Goal: Task Accomplishment & Management: Use online tool/utility

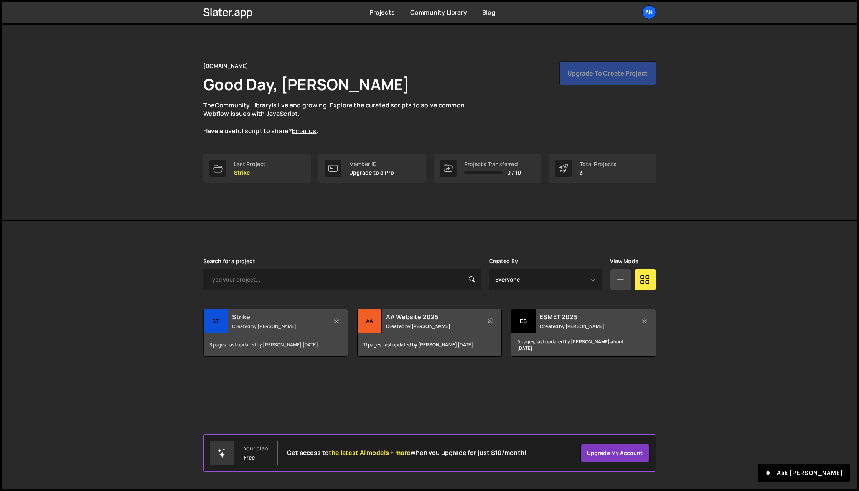
click at [243, 316] on h2 "Strike" at bounding box center [278, 317] width 92 height 8
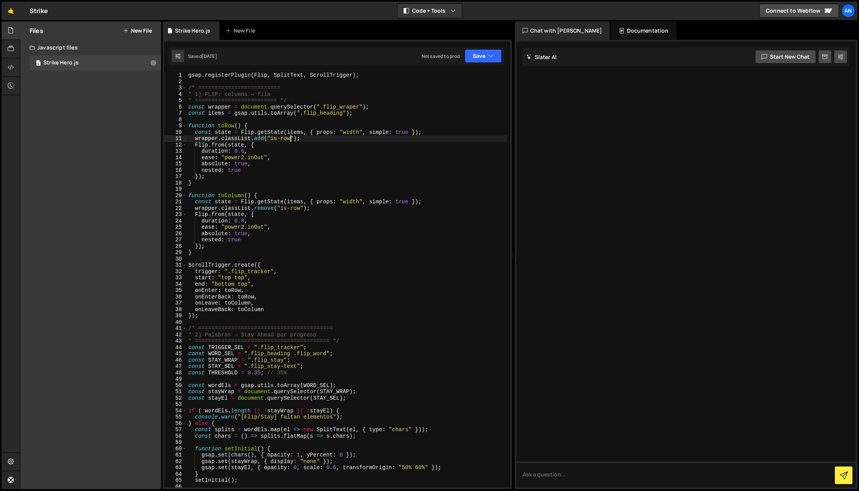
click at [291, 136] on div "gsap . registerPlugin ( Flip , SplitText , ScrollTrigger ) ; /* ===============…" at bounding box center [347, 286] width 320 height 428
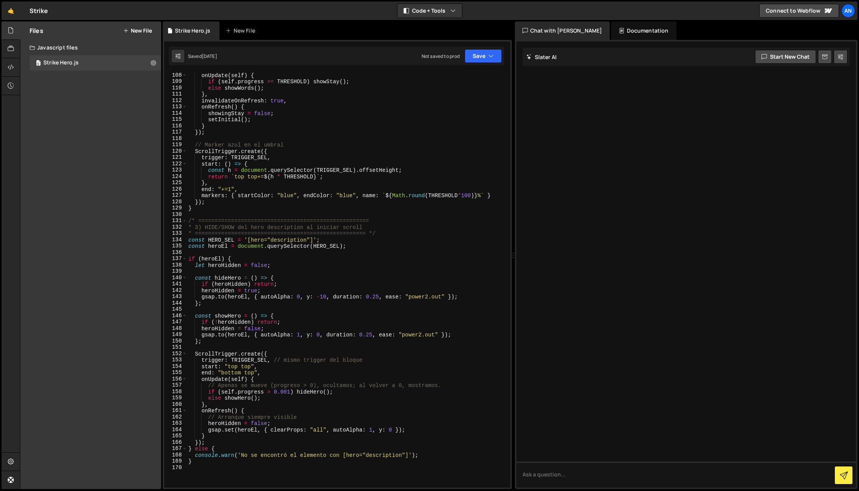
scroll to position [680, 0]
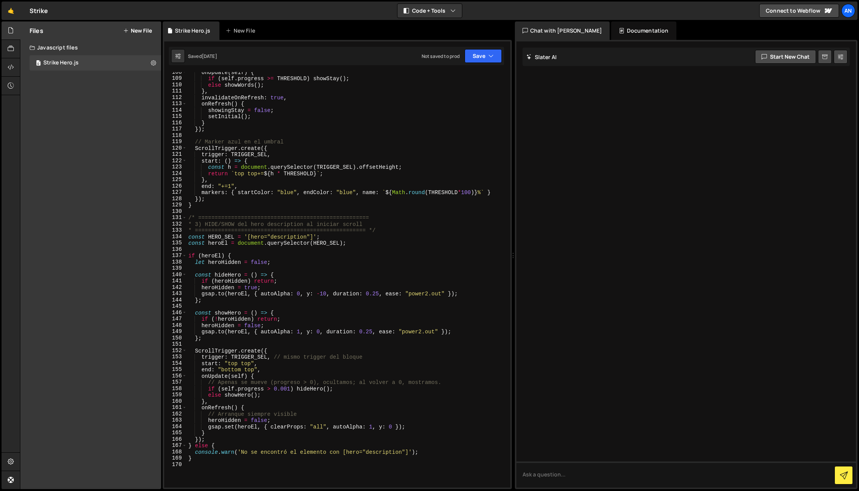
click at [264, 173] on div "onUpdate ( self ) { if ( self . progress >= THRESHOLD ) showStay ( ) ; else sho…" at bounding box center [347, 283] width 320 height 428
type textarea "}"
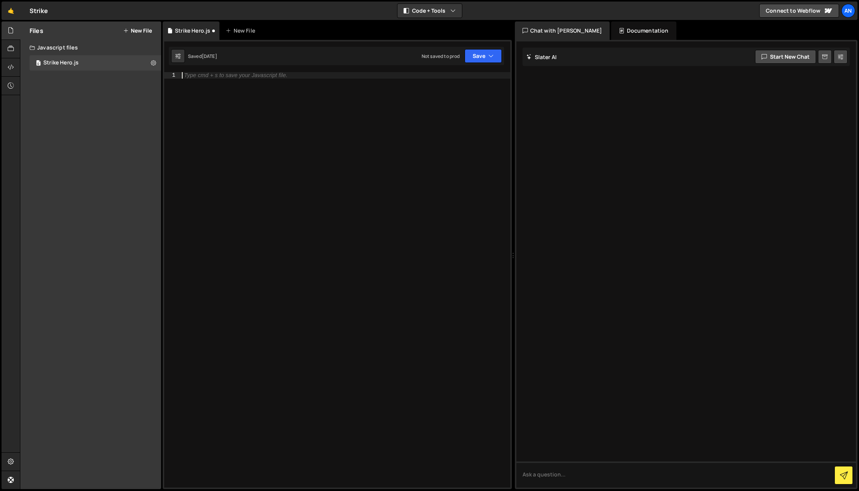
click at [382, 218] on div "Type cmd + s to save your Javascript file." at bounding box center [345, 286] width 330 height 428
